Goal: Ask a question

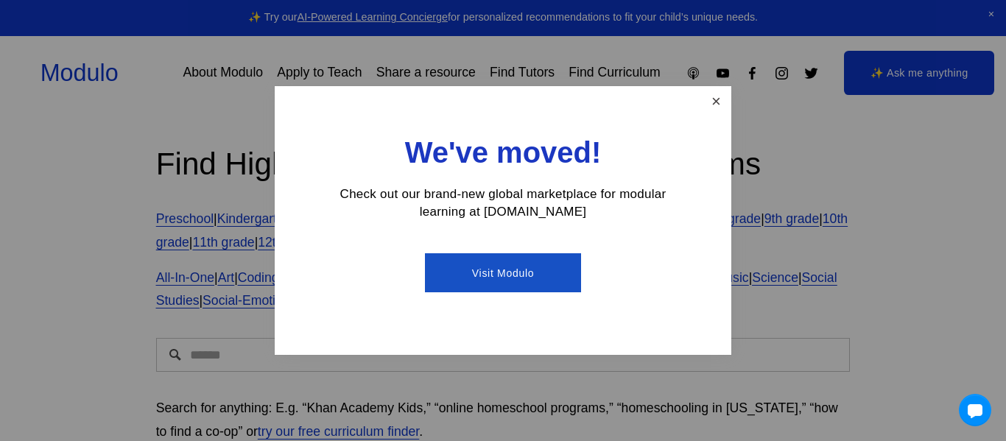
click at [721, 88] on link "Close" at bounding box center [716, 101] width 26 height 26
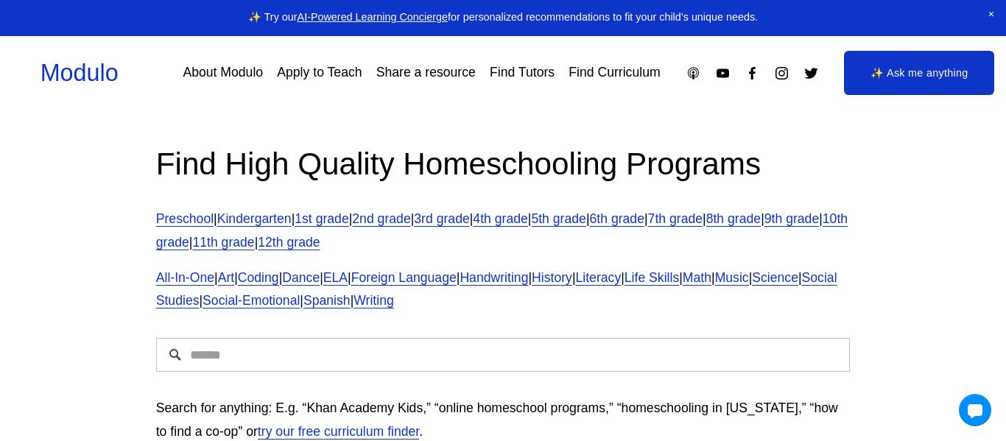
click at [469, 217] on link "3rd grade" at bounding box center [441, 218] width 55 height 15
click at [451, 218] on link "3rd grade" at bounding box center [441, 218] width 55 height 15
click at [983, 404] on div at bounding box center [975, 410] width 34 height 34
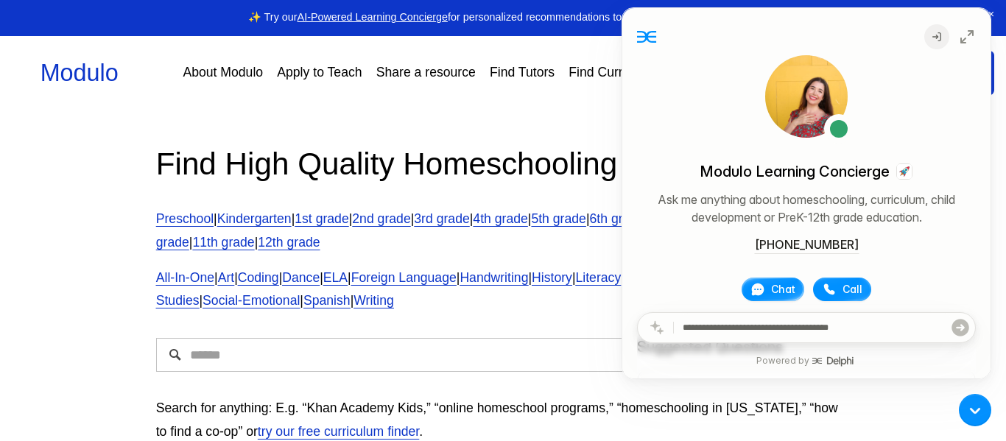
click at [763, 283] on icon at bounding box center [757, 289] width 15 height 15
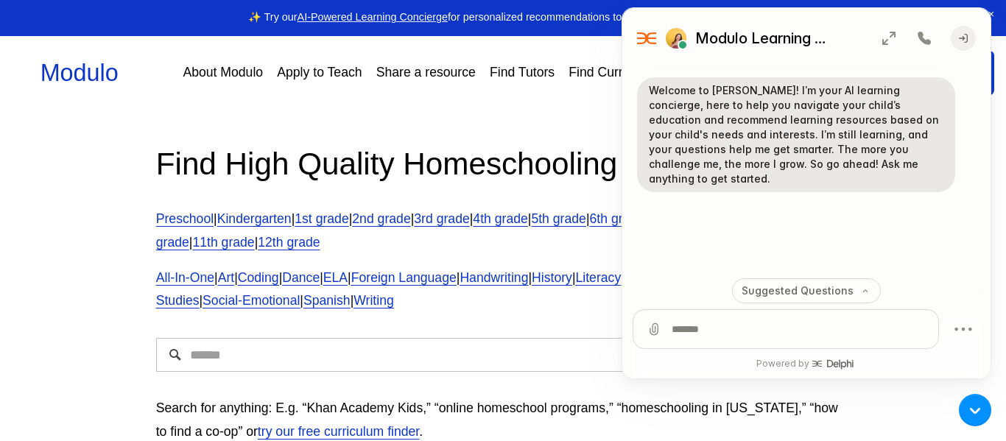
type textarea "*"
type textarea "**********"
click at [914, 320] on icon "submit" at bounding box center [917, 329] width 21 height 21
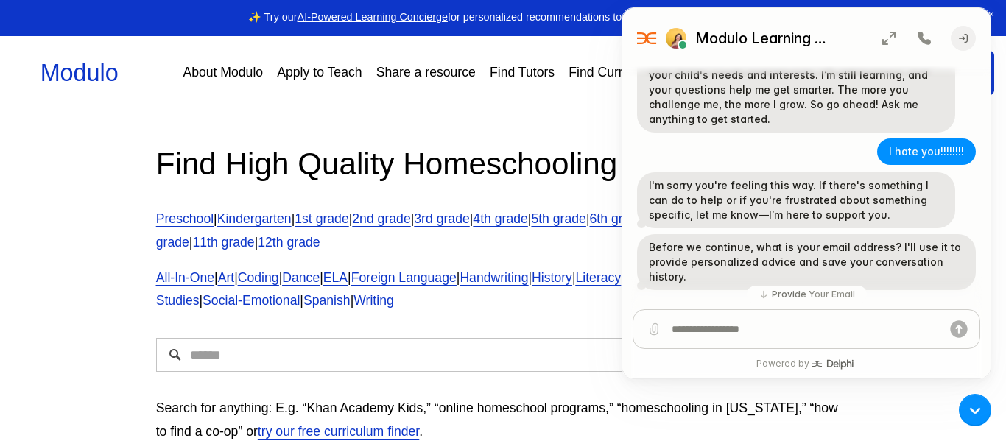
scroll to position [58, 0]
click at [964, 409] on div at bounding box center [975, 410] width 34 height 34
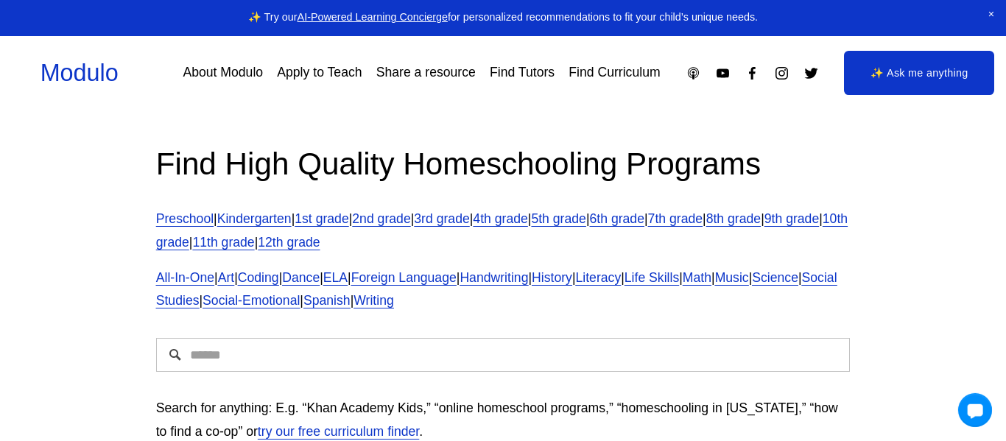
scroll to position [0, 0]
click at [859, 69] on link "✨ Ask me anything" at bounding box center [919, 73] width 150 height 44
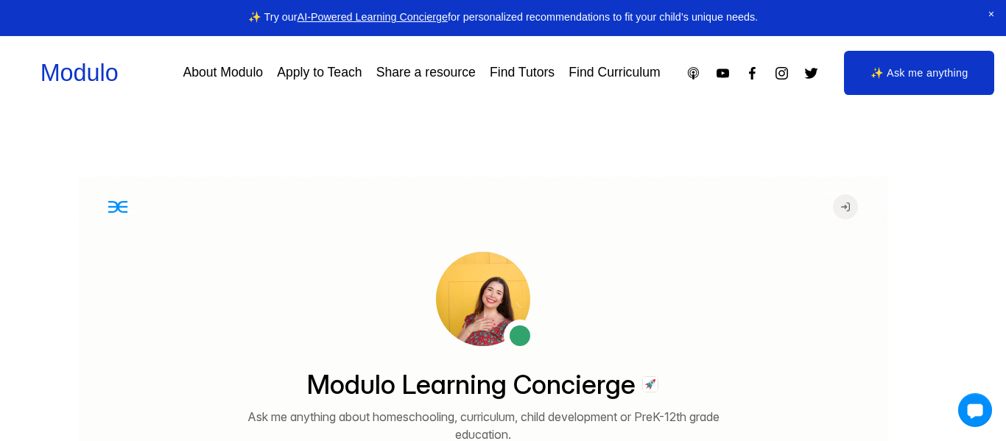
click at [970, 408] on div at bounding box center [975, 410] width 34 height 34
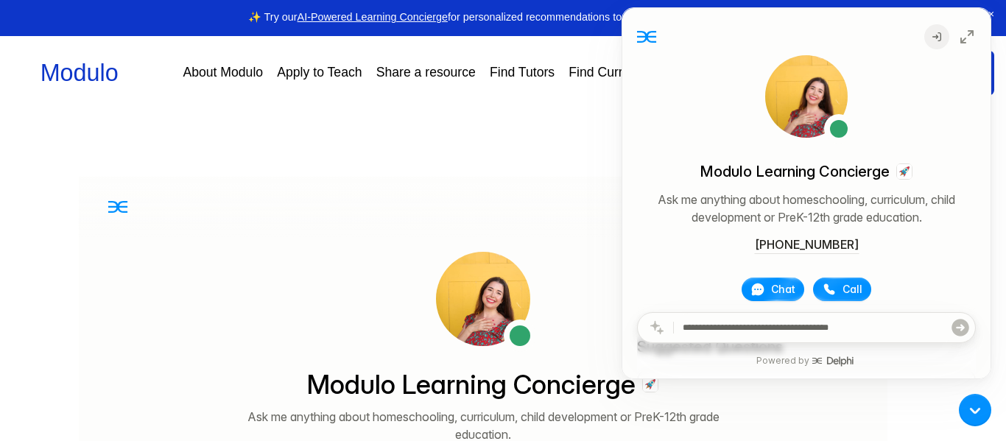
click at [784, 286] on span "Chat" at bounding box center [783, 289] width 24 height 15
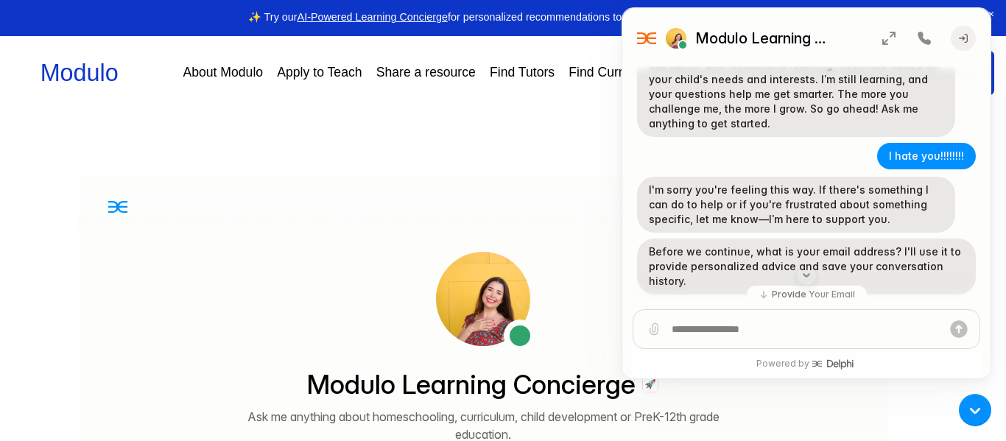
scroll to position [58, 0]
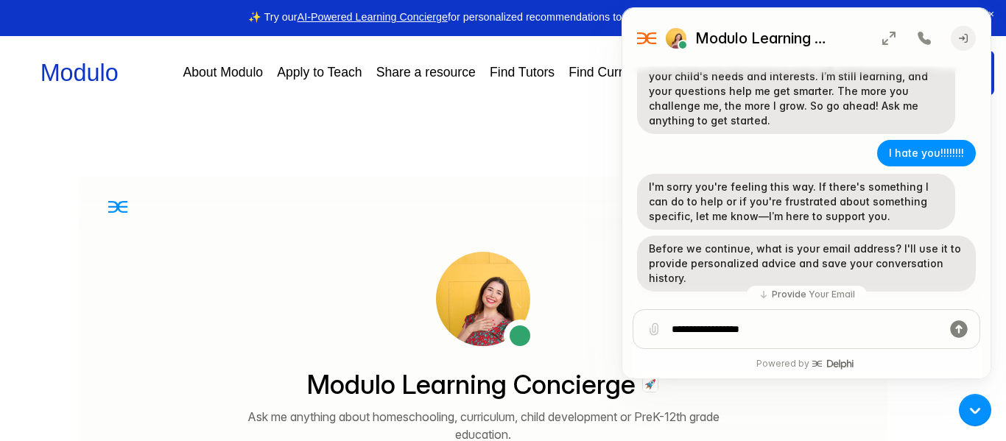
type textarea "**********"
click at [968, 344] on div at bounding box center [963, 329] width 32 height 38
click at [967, 331] on icon "submit" at bounding box center [958, 329] width 21 height 21
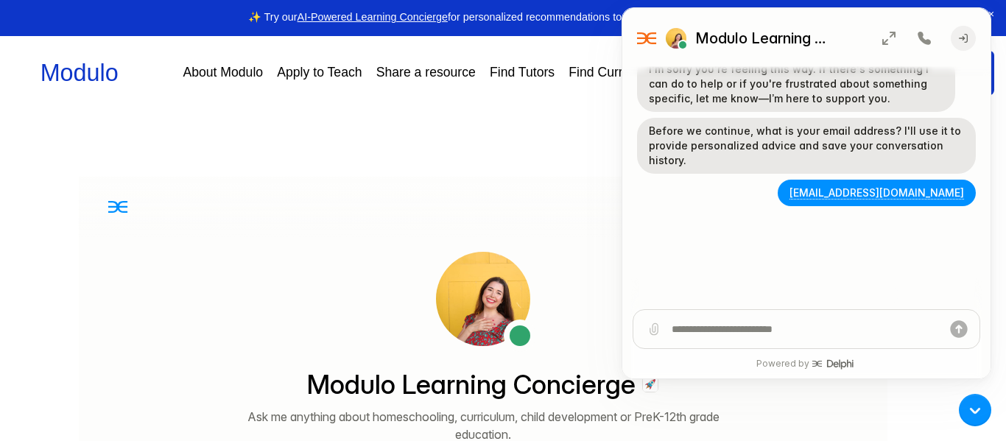
scroll to position [177, 0]
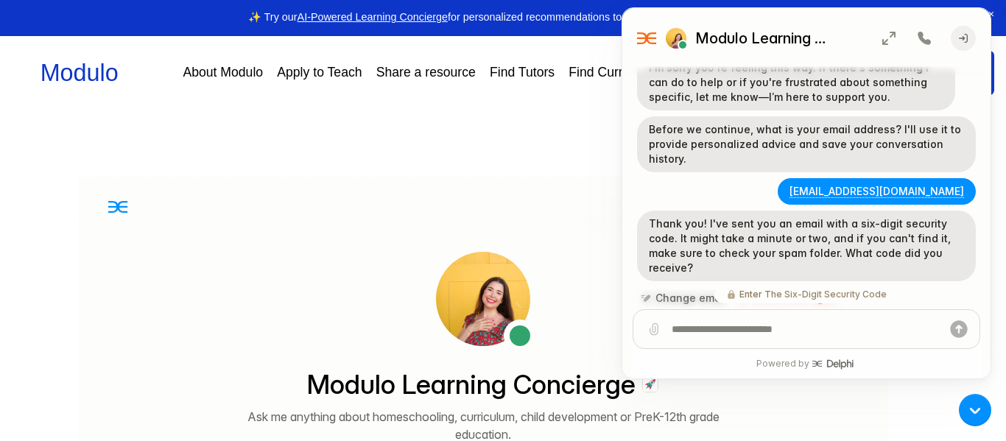
click at [710, 290] on button "Change email" at bounding box center [684, 298] width 88 height 16
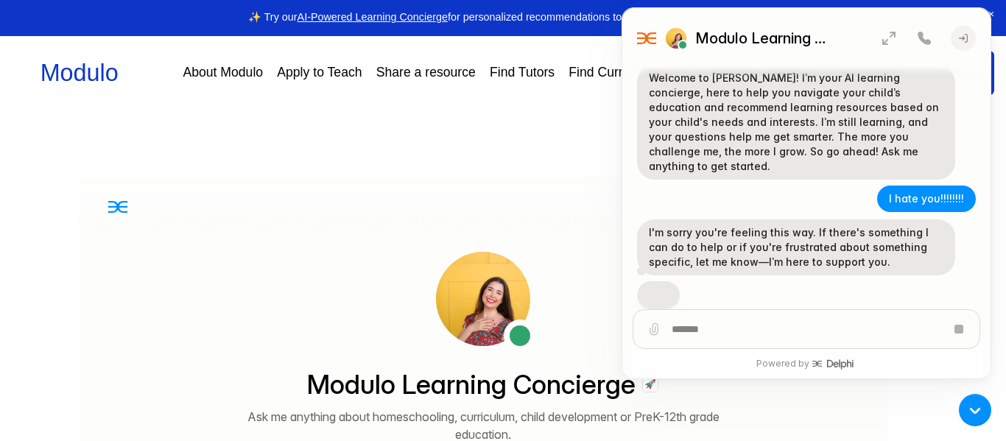
scroll to position [0, 0]
